Goal: Information Seeking & Learning: Learn about a topic

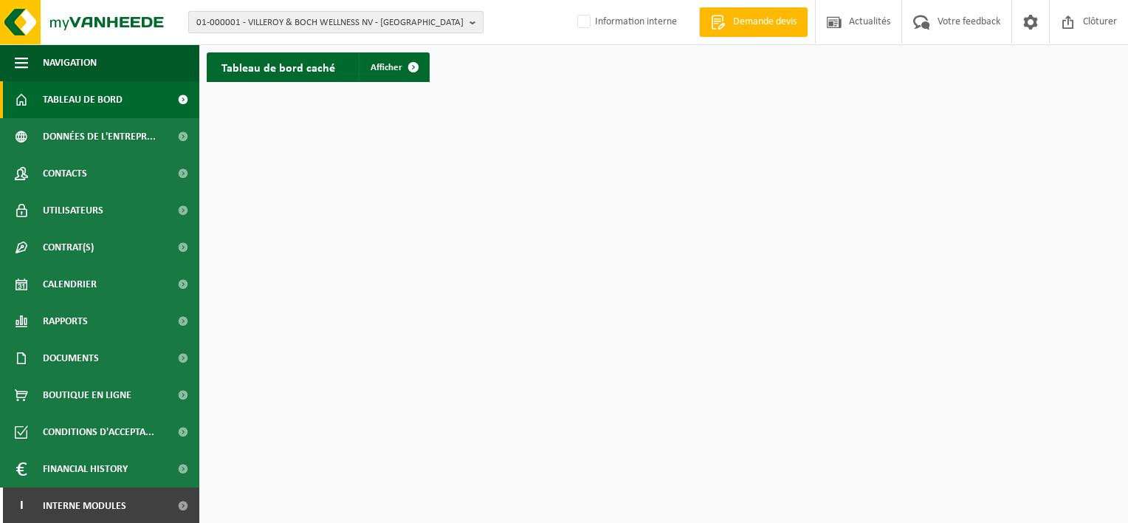
click at [396, 19] on span "01-000001 - VILLEROY & BOCH WELLNESS NV - [GEOGRAPHIC_DATA]" at bounding box center [329, 23] width 267 height 22
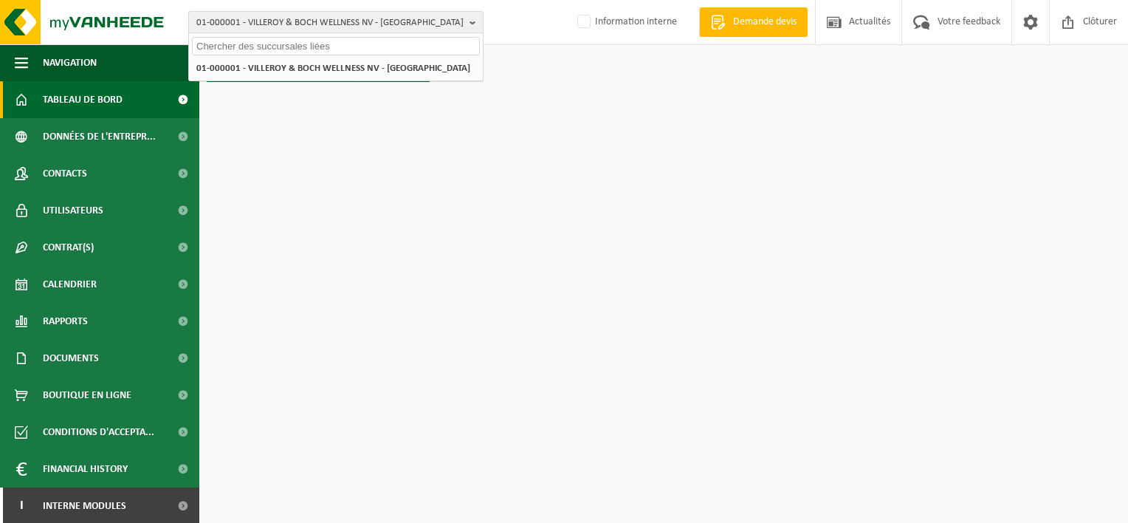
paste input "10-724755"
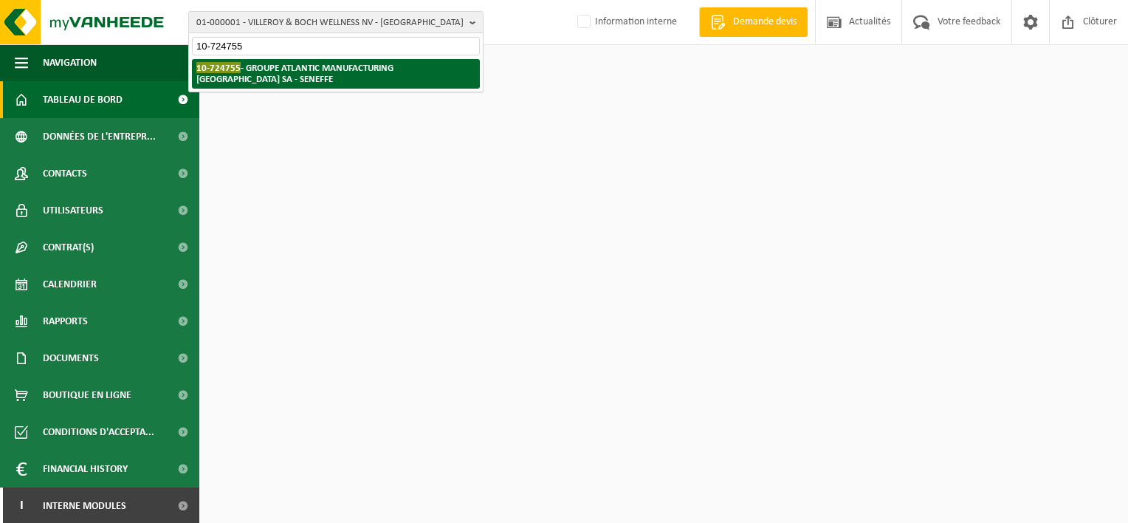
type input "10-724755"
click at [375, 70] on strong "10-724755 - GROUPE ATLANTIC MANUFACTURING BELGIUM SA - SENEFFE" at bounding box center [294, 73] width 197 height 22
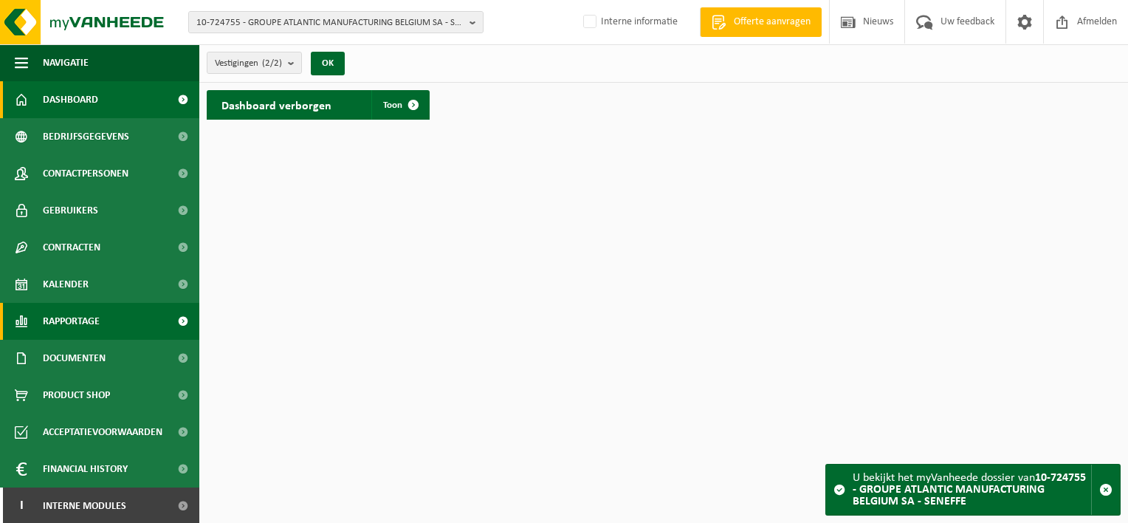
click at [75, 323] on span "Rapportage" at bounding box center [71, 321] width 57 height 37
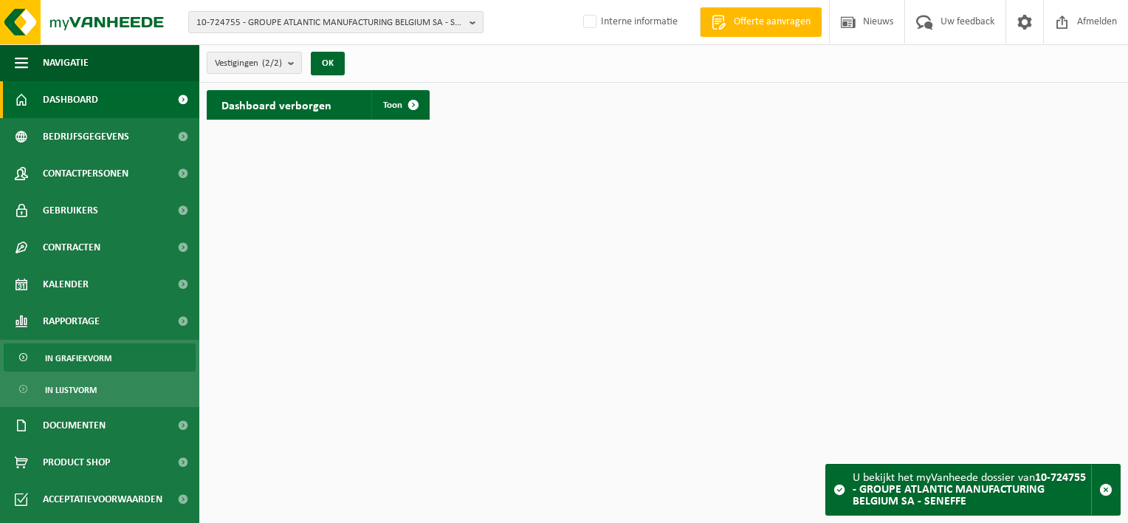
click at [71, 357] on span "In grafiekvorm" at bounding box center [78, 358] width 66 height 28
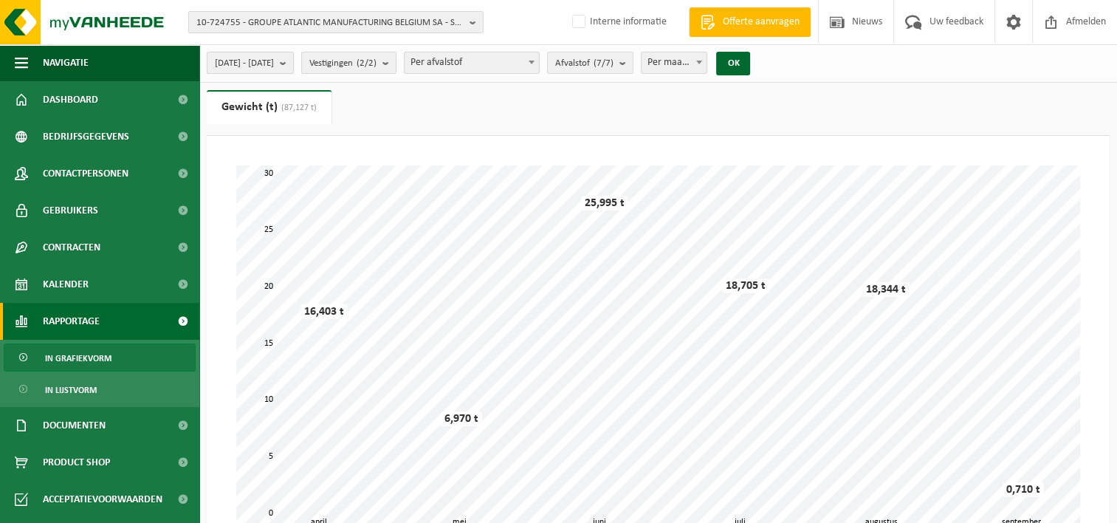
click at [294, 65] on button "[DATE] - [DATE]" at bounding box center [250, 63] width 87 height 22
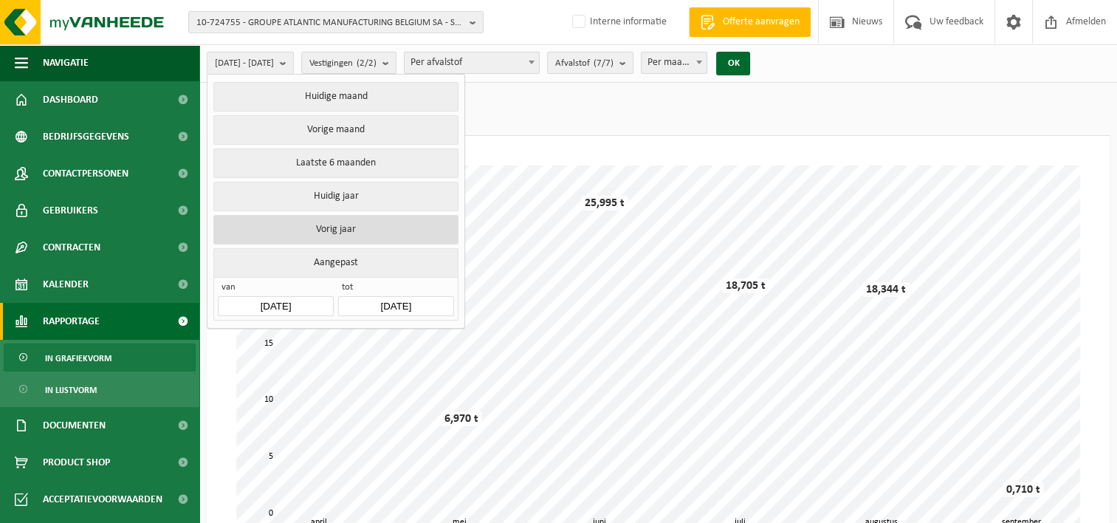
click at [319, 221] on button "Vorig jaar" at bounding box center [335, 230] width 244 height 30
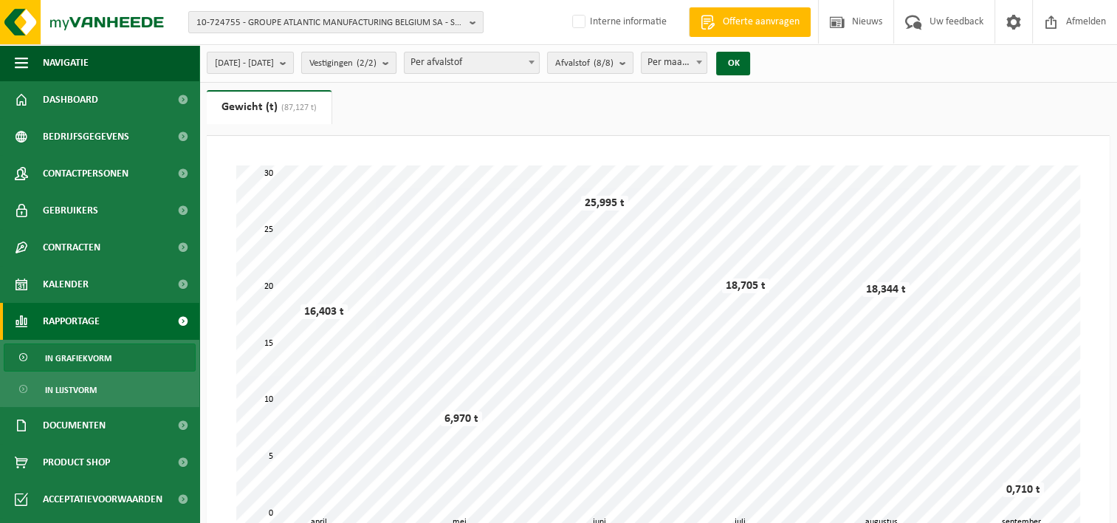
click at [396, 59] on button "Vestigingen (2/2)" at bounding box center [348, 63] width 95 height 22
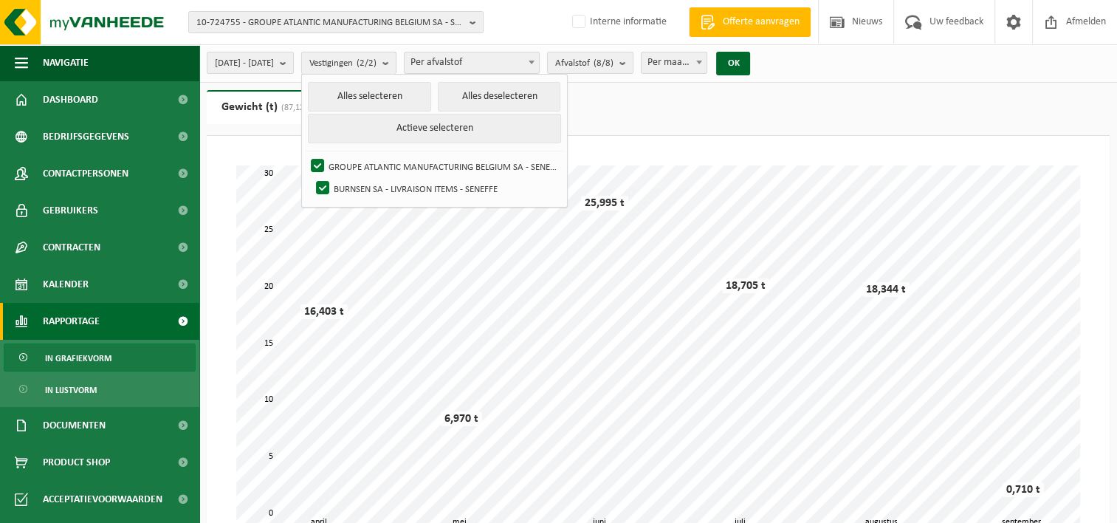
click at [396, 59] on button "Vestigingen (2/2)" at bounding box center [348, 63] width 95 height 22
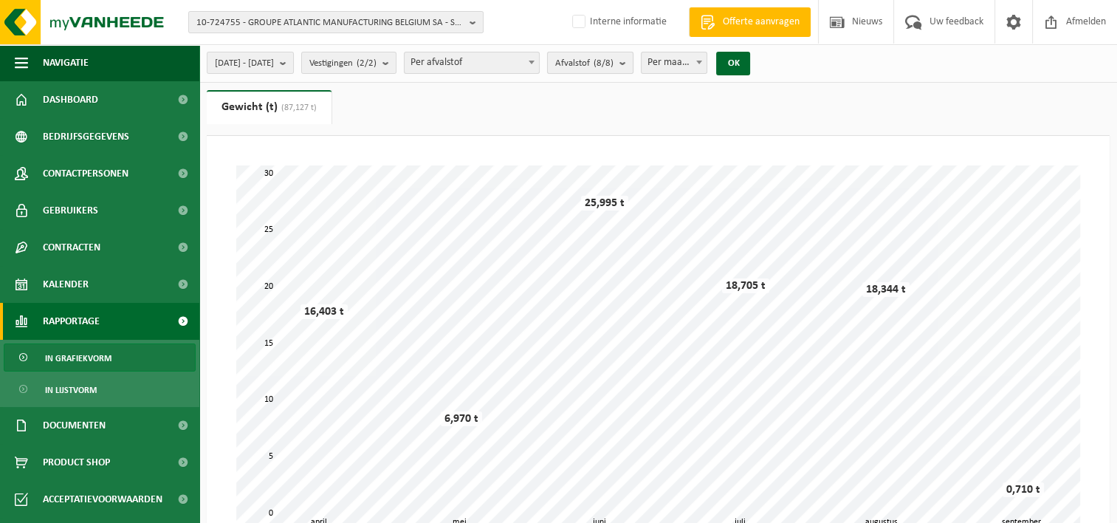
click at [613, 61] on count "(8/8)" at bounding box center [604, 63] width 20 height 10
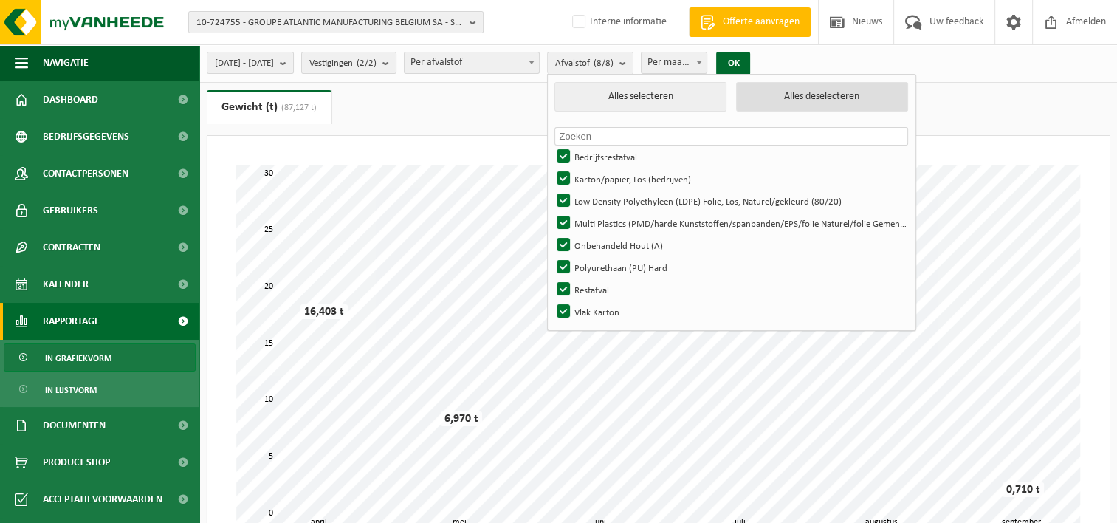
click at [839, 98] on button "Alles deselecteren" at bounding box center [822, 97] width 172 height 30
checkbox input "false"
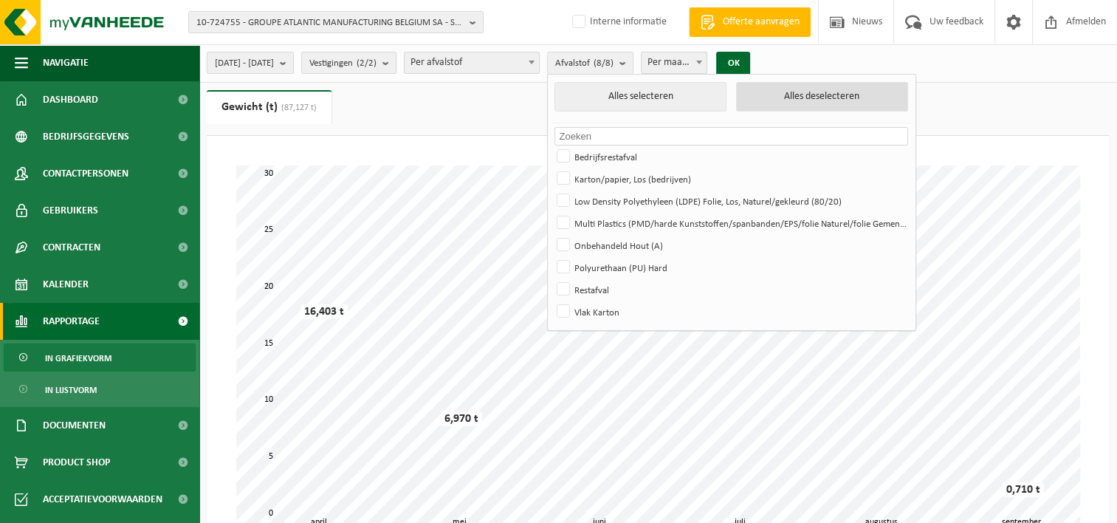
checkbox input "false"
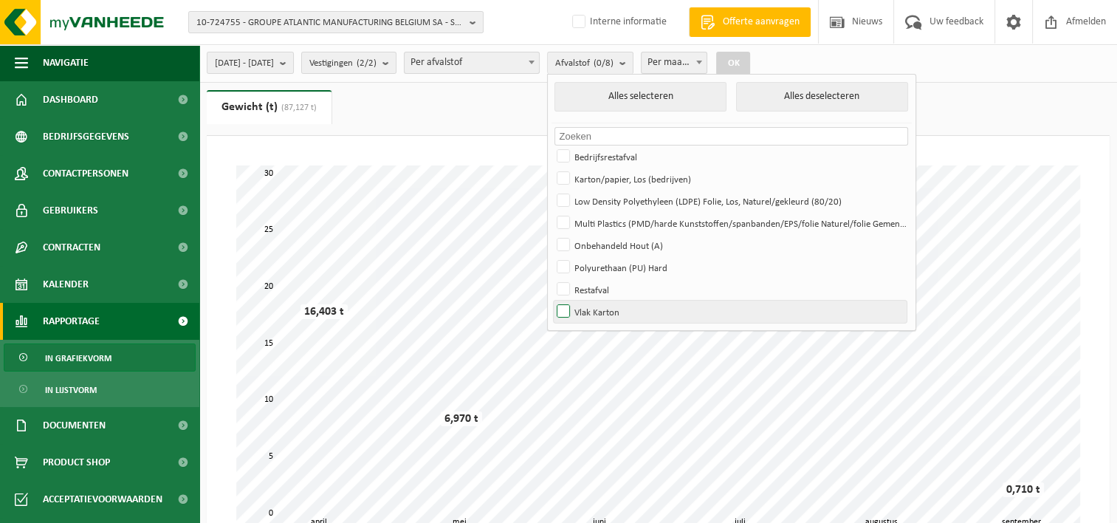
click at [603, 309] on label "Vlak Karton" at bounding box center [730, 311] width 353 height 22
click at [551, 300] on input "Vlak Karton" at bounding box center [551, 300] width 1 height 1
checkbox input "true"
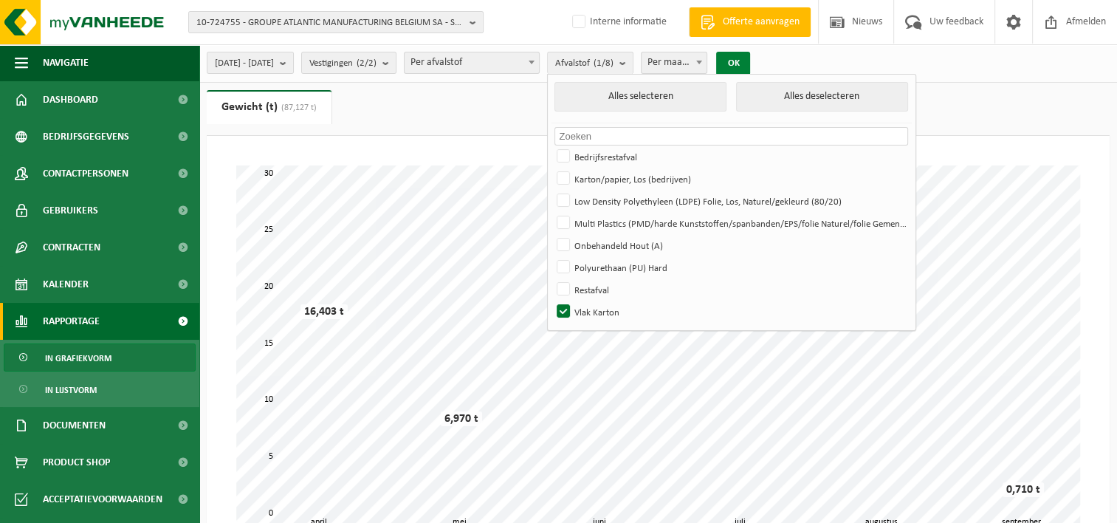
click at [750, 56] on button "OK" at bounding box center [733, 64] width 34 height 24
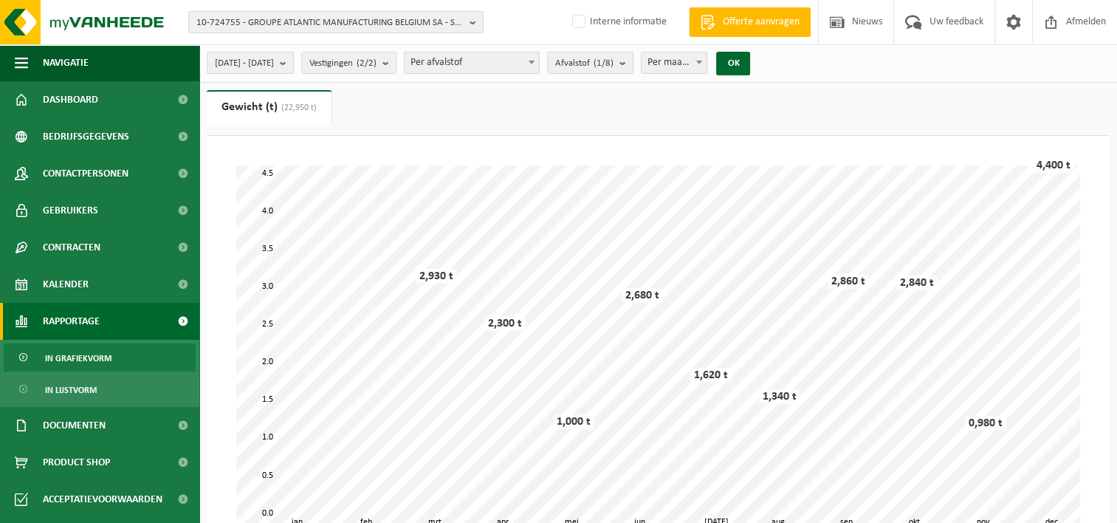
click at [707, 62] on span "Per maand" at bounding box center [675, 62] width 66 height 21
select select "3"
click at [750, 64] on button "OK" at bounding box center [733, 64] width 34 height 24
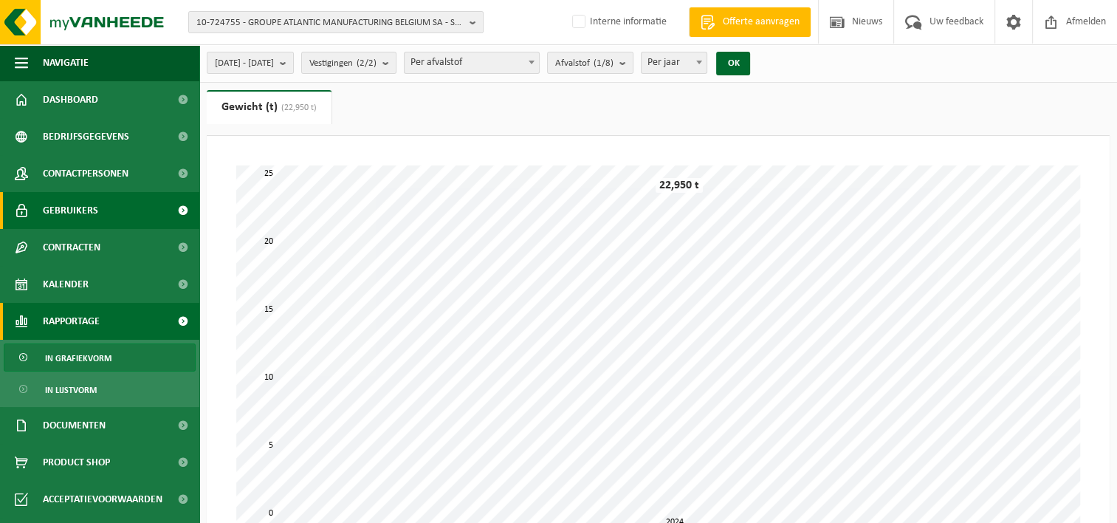
click at [123, 206] on link "Gebruikers" at bounding box center [99, 210] width 199 height 37
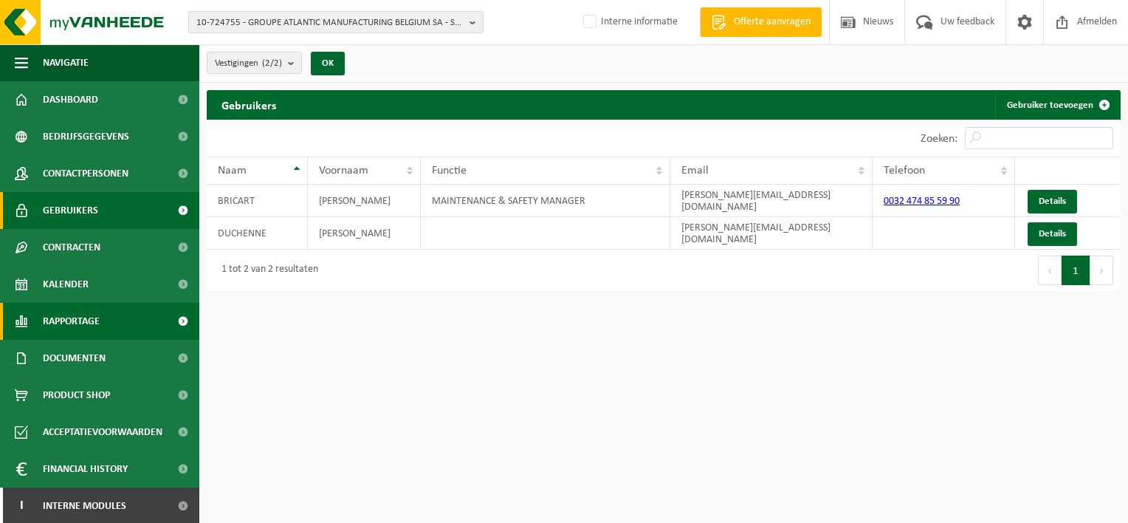
click at [91, 330] on span "Rapportage" at bounding box center [71, 321] width 57 height 37
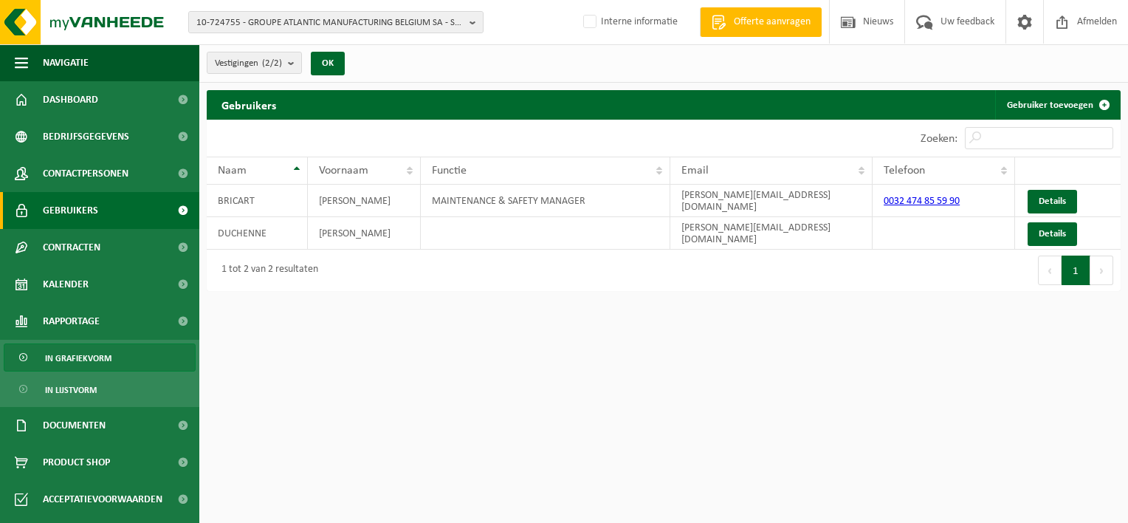
click at [86, 354] on span "In grafiekvorm" at bounding box center [78, 358] width 66 height 28
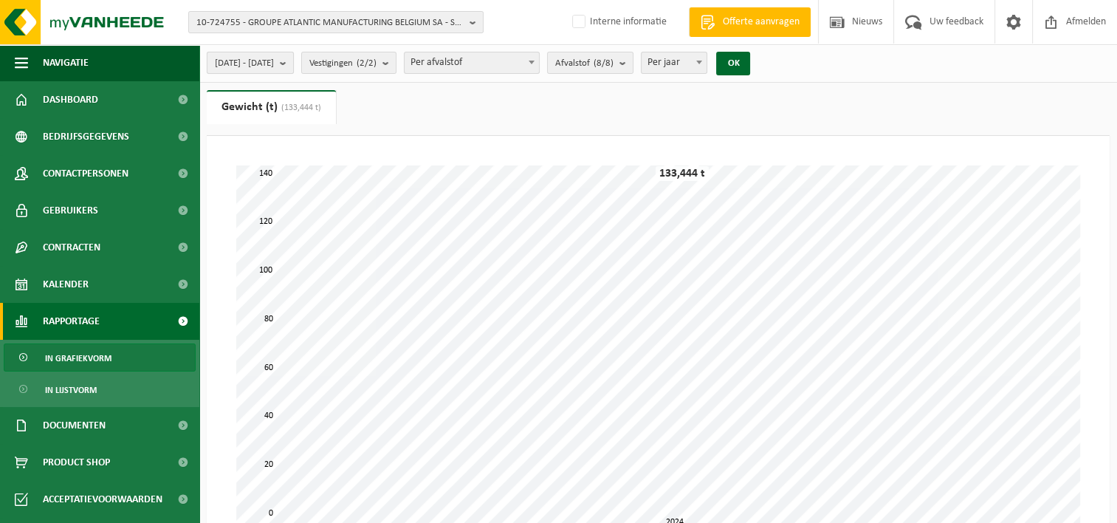
click at [274, 62] on span "[DATE] - [DATE]" at bounding box center [244, 63] width 59 height 22
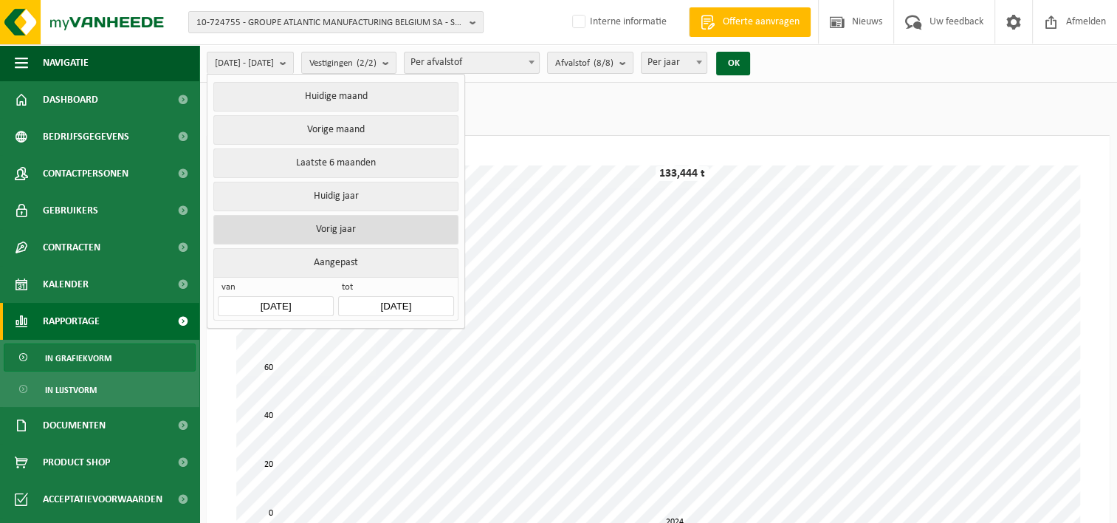
click at [255, 236] on button "Vorig jaar" at bounding box center [335, 230] width 244 height 30
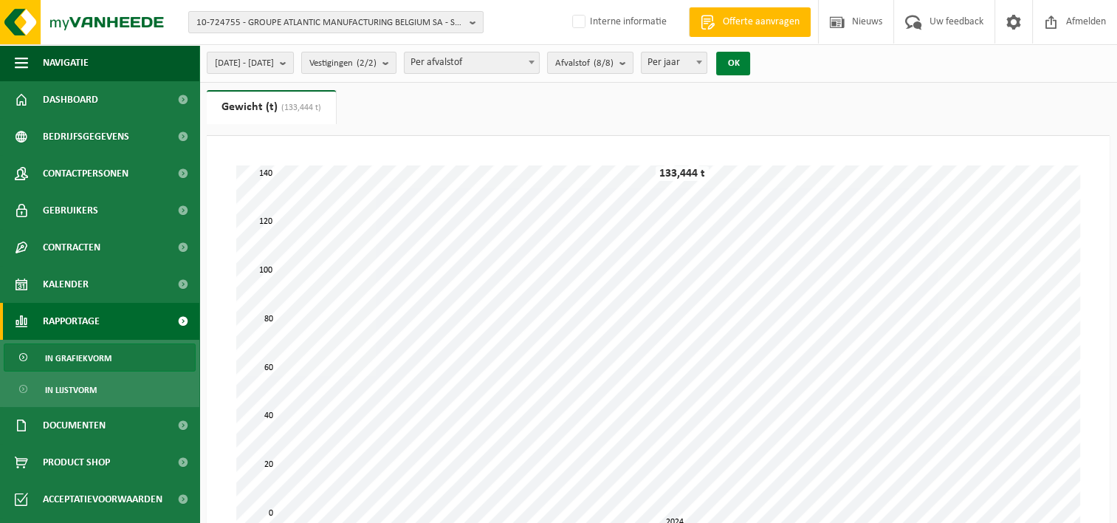
click at [750, 66] on button "OK" at bounding box center [733, 64] width 34 height 24
click at [707, 66] on span "Per jaar" at bounding box center [675, 62] width 66 height 21
select select "2"
click at [750, 64] on button "OK" at bounding box center [733, 64] width 34 height 24
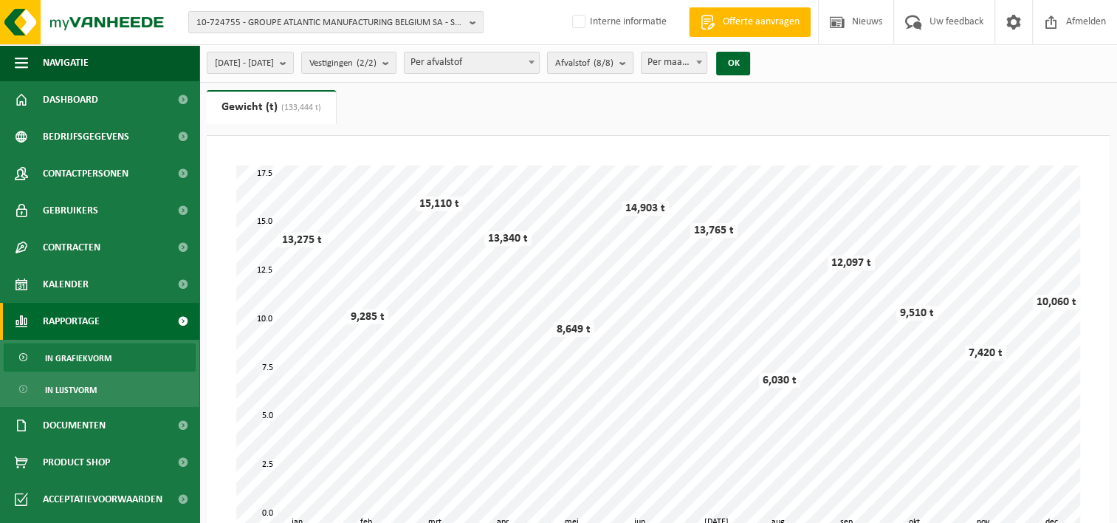
click at [633, 63] on button "Afvalstof (8/8)" at bounding box center [590, 63] width 86 height 22
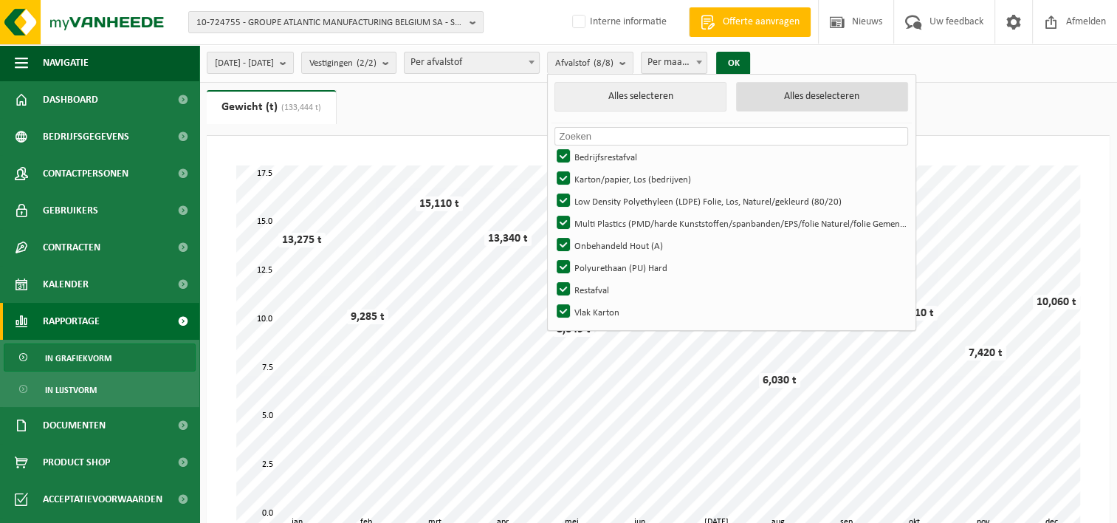
click at [847, 100] on button "Alles deselecteren" at bounding box center [822, 97] width 172 height 30
checkbox input "false"
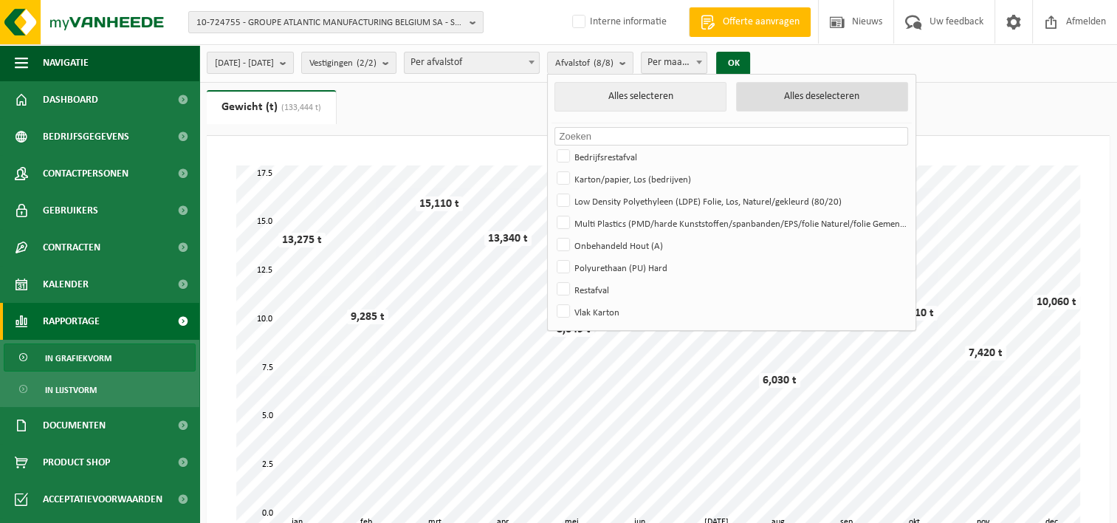
checkbox input "false"
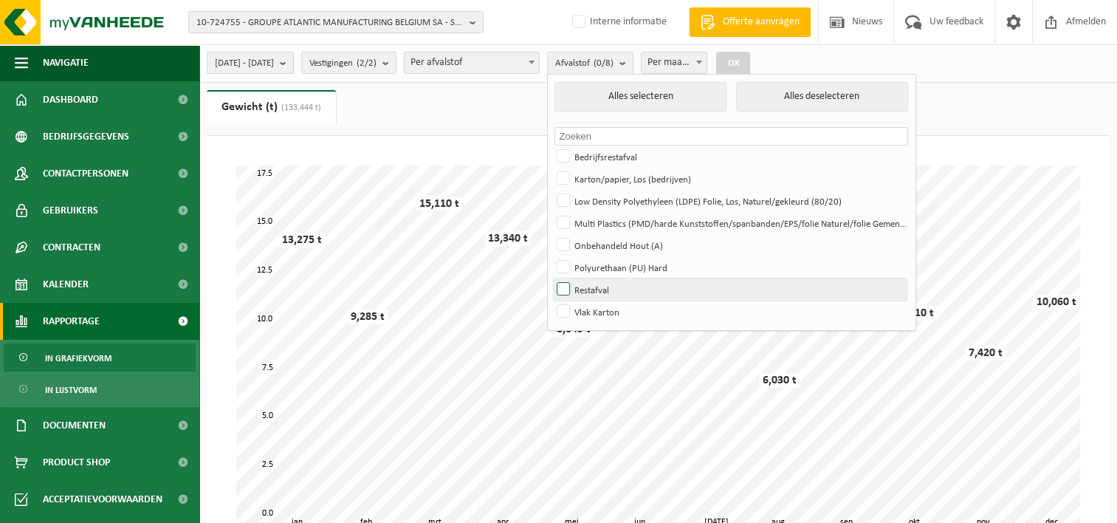
click at [630, 291] on label "Restafval" at bounding box center [730, 289] width 353 height 22
click at [551, 278] on input "Restafval" at bounding box center [551, 278] width 1 height 1
checkbox input "true"
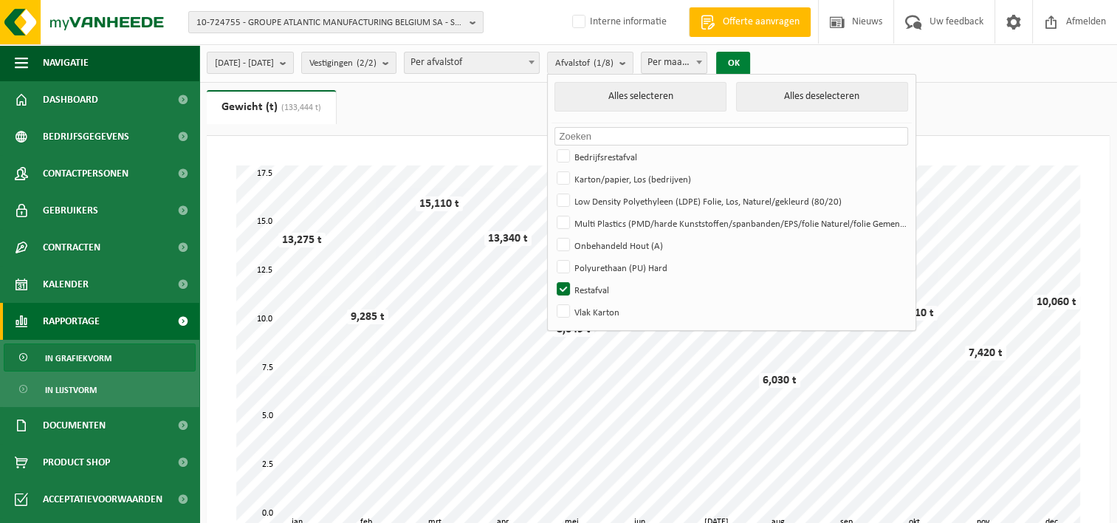
click at [750, 63] on button "OK" at bounding box center [733, 64] width 34 height 24
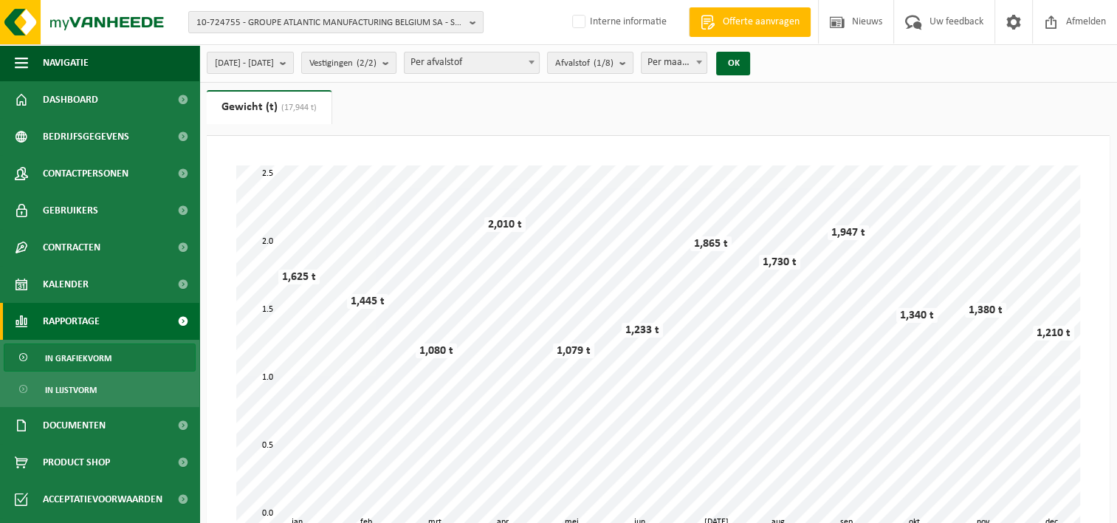
click at [707, 63] on span "Per maand" at bounding box center [675, 62] width 66 height 21
select select "3"
click at [750, 63] on button "OK" at bounding box center [733, 64] width 34 height 24
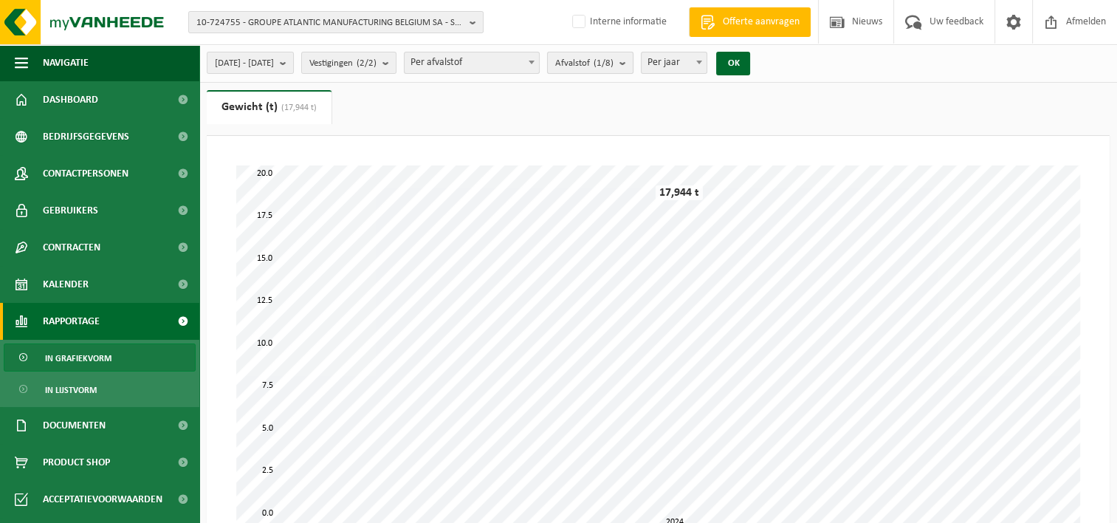
click at [613, 68] on count "(1/8)" at bounding box center [604, 63] width 20 height 10
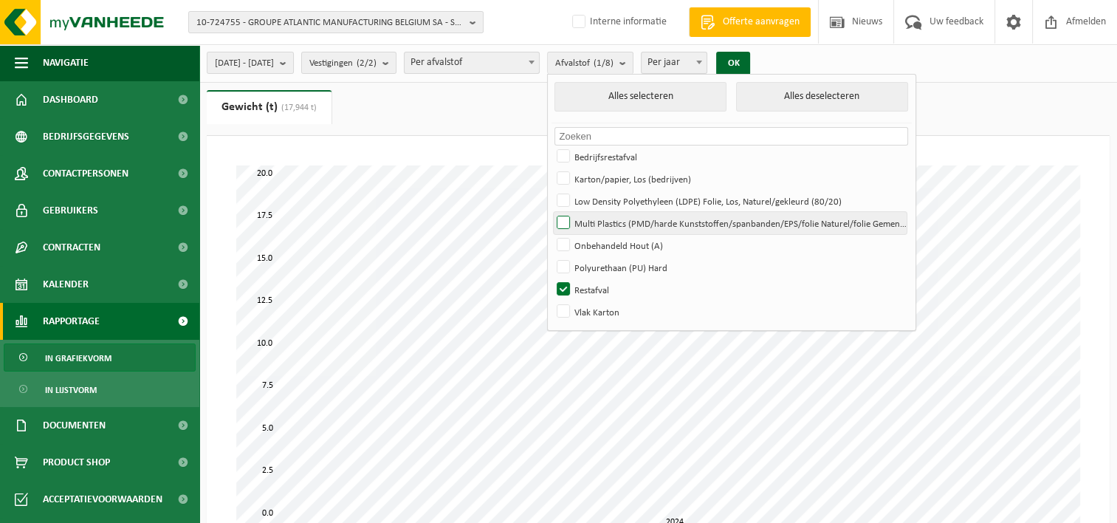
click at [601, 219] on label "Multi Plastics (PMD/harde Kunststoffen/spanbanden/EPS/folie Naturel/folie Gemen…" at bounding box center [730, 223] width 353 height 22
click at [551, 212] on input "Multi Plastics (PMD/harde Kunststoffen/spanbanden/EPS/folie Naturel/folie Gemen…" at bounding box center [551, 211] width 1 height 1
checkbox input "true"
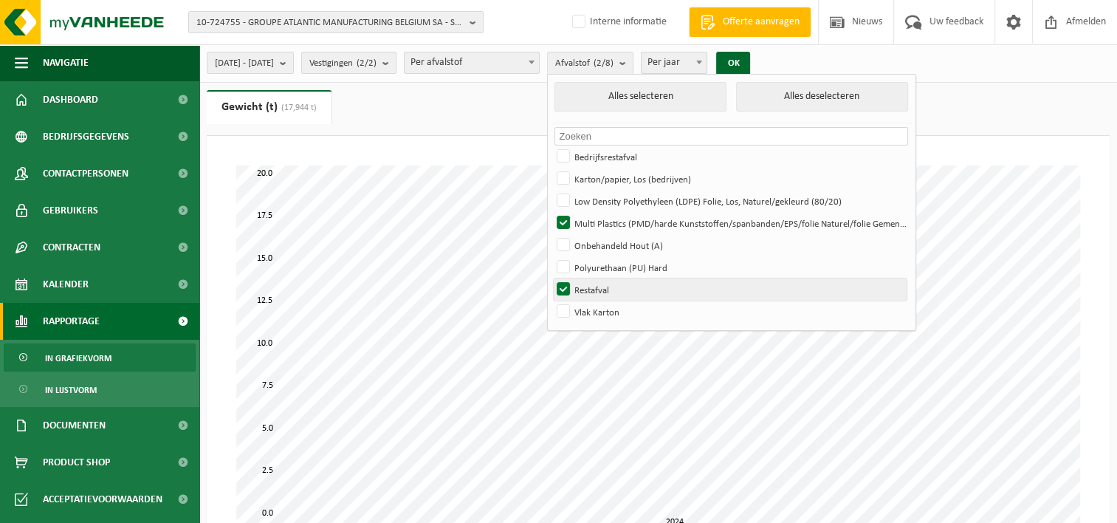
click at [601, 285] on label "Restafval" at bounding box center [730, 289] width 353 height 22
click at [551, 278] on input "Restafval" at bounding box center [551, 278] width 1 height 1
checkbox input "false"
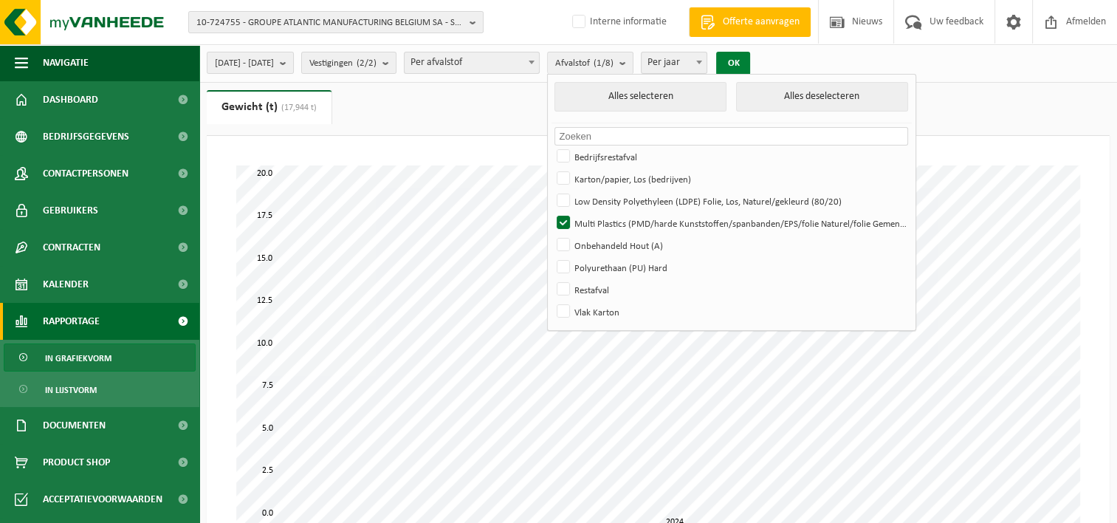
click at [750, 56] on button "OK" at bounding box center [733, 64] width 34 height 24
